Goal: Transaction & Acquisition: Purchase product/service

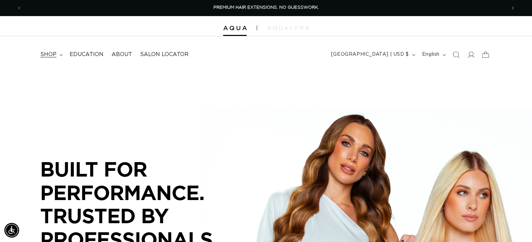
click at [47, 56] on span "shop" at bounding box center [48, 54] width 16 height 7
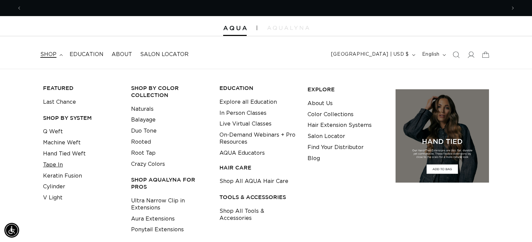
scroll to position [0, 968]
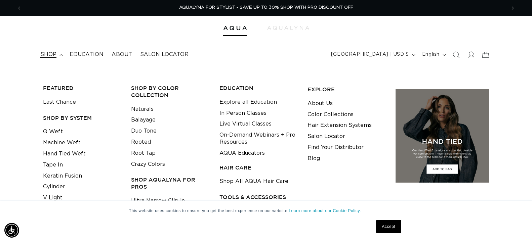
click at [51, 169] on link "Tape In" at bounding box center [53, 165] width 20 height 11
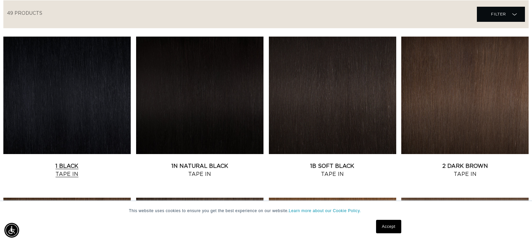
scroll to position [0, 968]
click at [480, 165] on link "2 Dark Brown Tape In" at bounding box center [464, 170] width 127 height 16
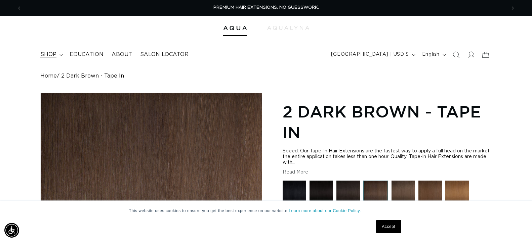
click at [54, 53] on span "shop" at bounding box center [48, 54] width 16 height 7
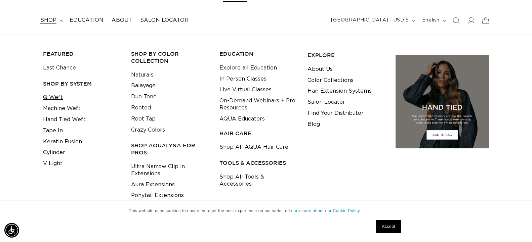
scroll to position [0, 968]
click at [49, 98] on link "Q Weft" at bounding box center [53, 97] width 20 height 11
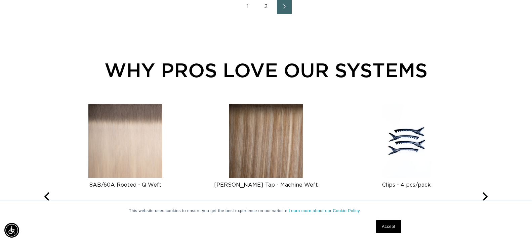
scroll to position [0, 968]
